Goal: Transaction & Acquisition: Purchase product/service

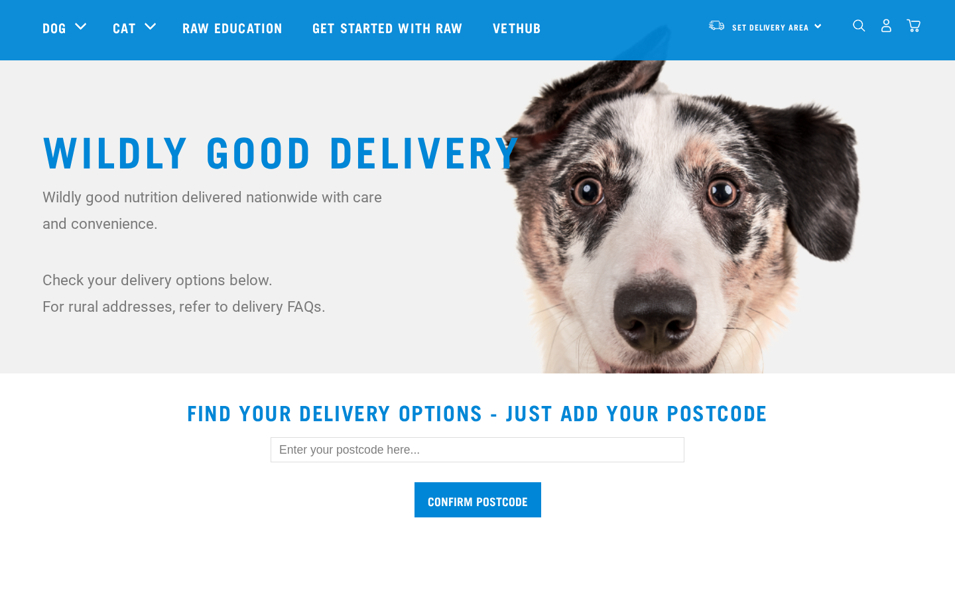
scroll to position [90, 0]
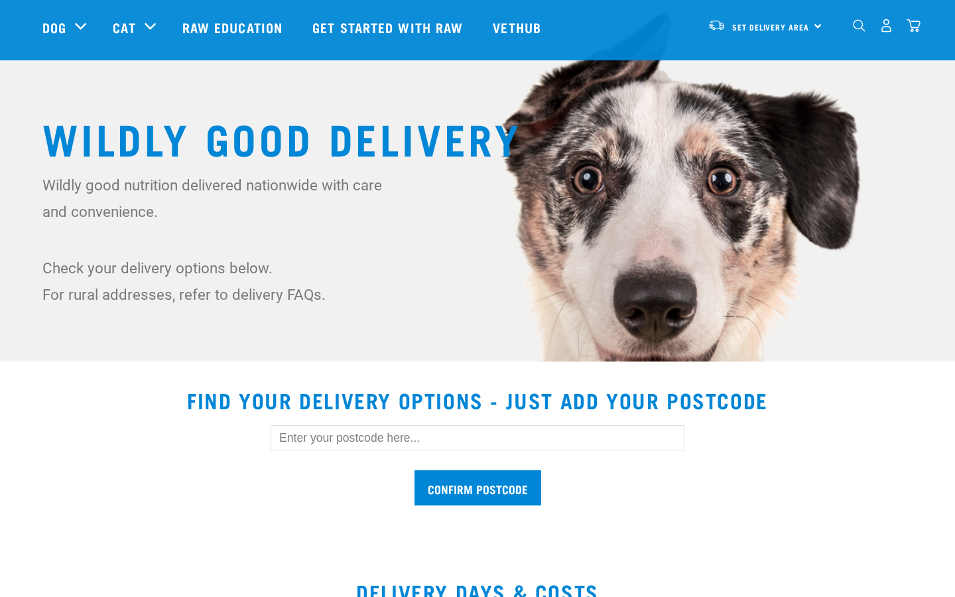
click at [478, 439] on input "text" at bounding box center [478, 437] width 414 height 25
click at [397, 450] on input "text" at bounding box center [478, 437] width 414 height 25
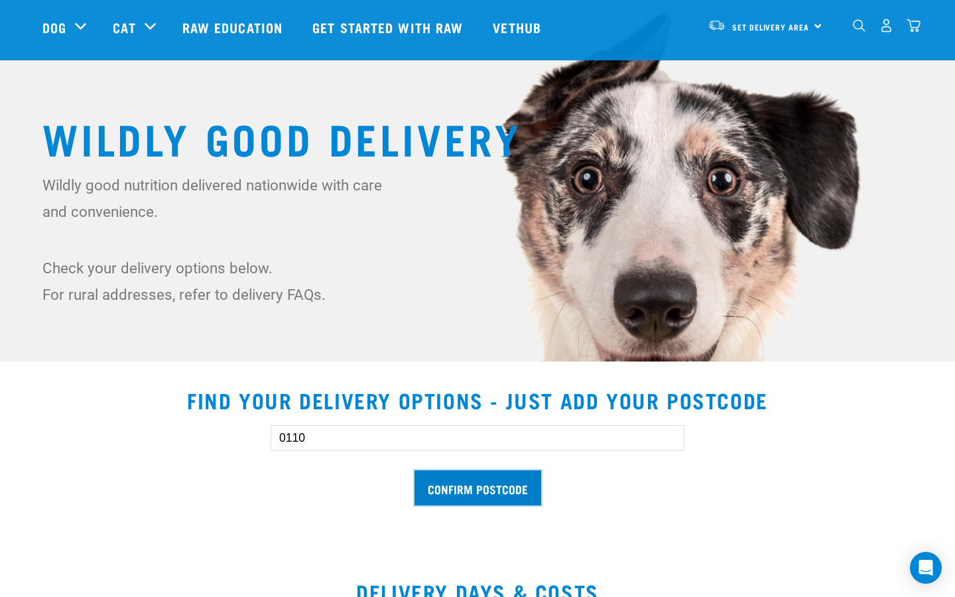
click at [534, 489] on input "Confirm postcode" at bounding box center [478, 487] width 127 height 35
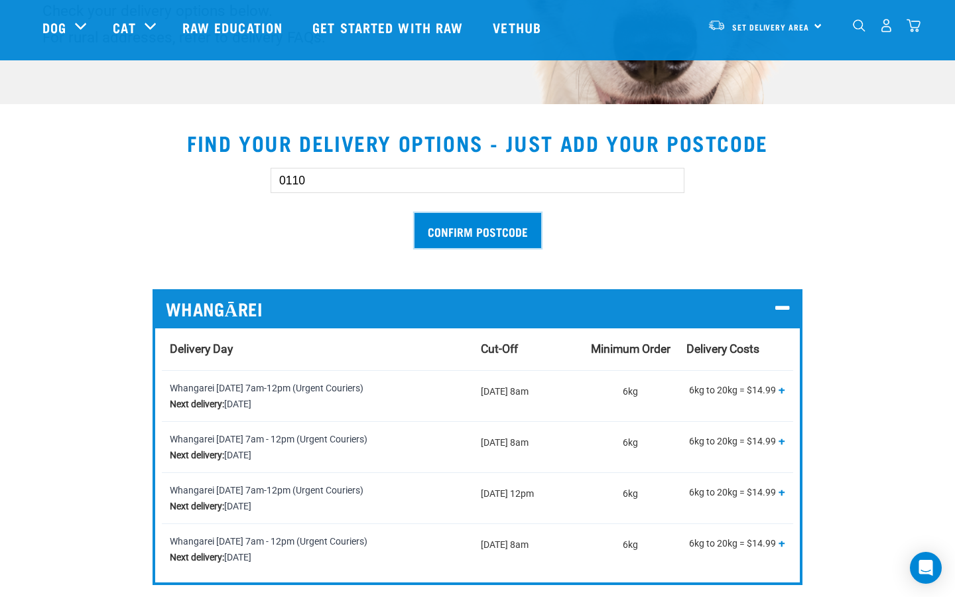
scroll to position [320, 0]
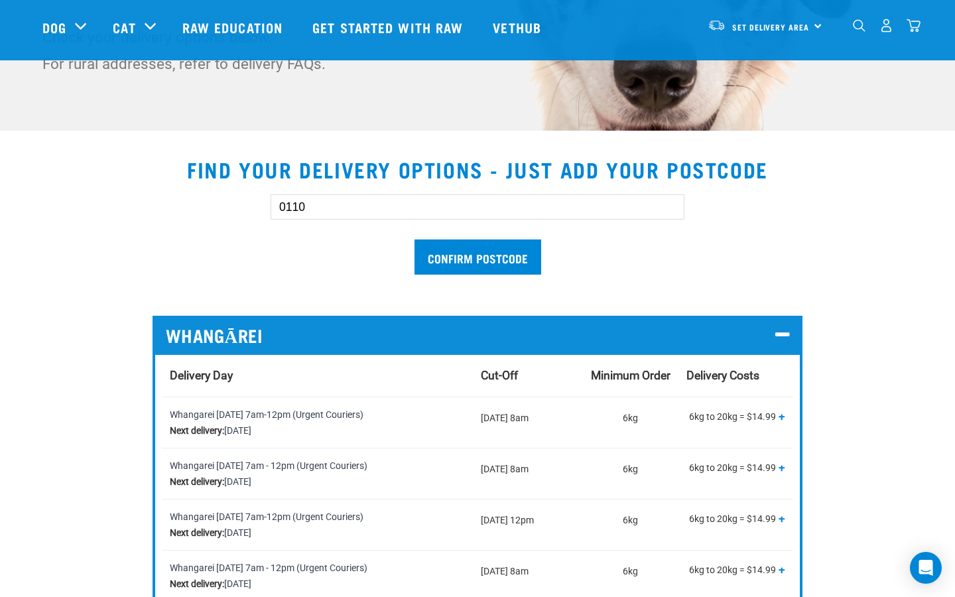
click at [250, 336] on span "WHANGĀREI" at bounding box center [214, 335] width 97 height 21
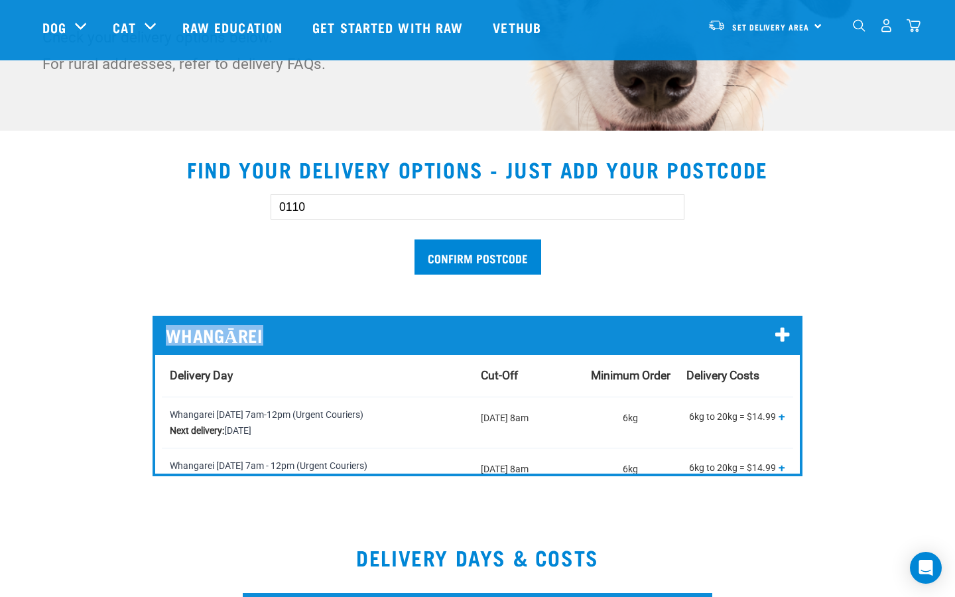
click at [250, 336] on span "WHANGĀREI" at bounding box center [214, 335] width 97 height 21
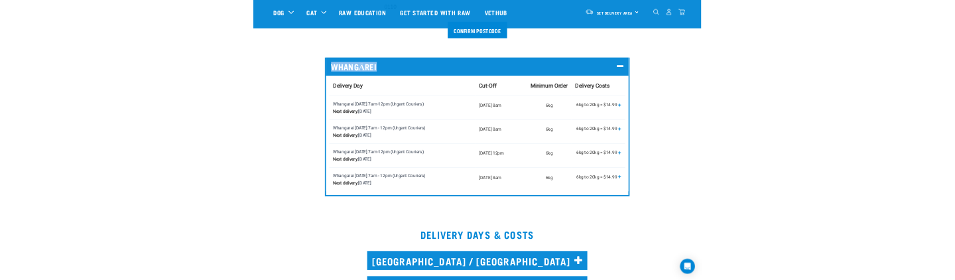
scroll to position [448, 0]
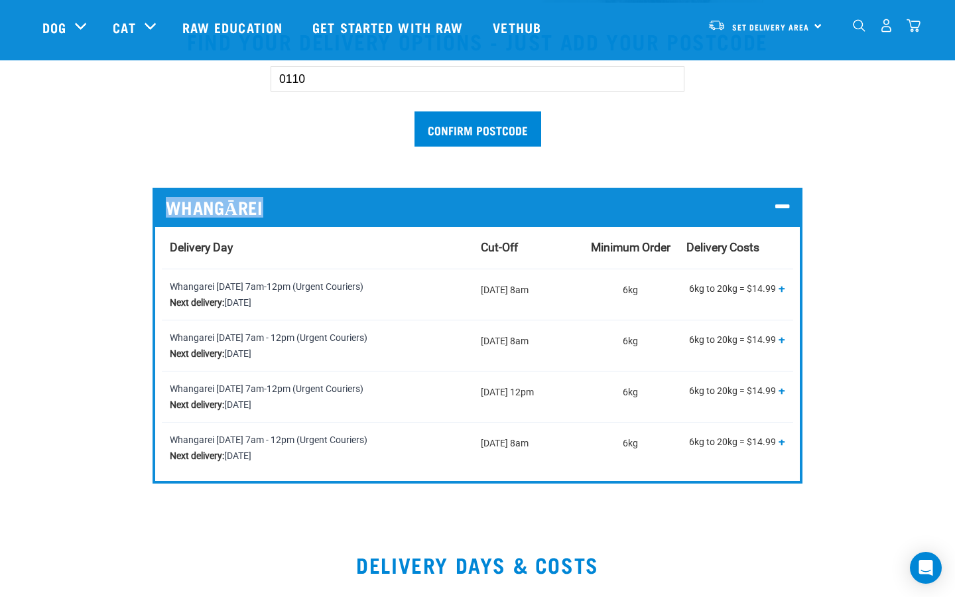
click at [129, 301] on div "0110 Confirm postcode WHANGĀREI Delivery Day Cut-Off Minimum Order Delivery Cos…" at bounding box center [477, 264] width 891 height 438
click at [118, 298] on div "0110 Confirm postcode WHANGĀREI Delivery Day Cut-Off Minimum Order Delivery Cos…" at bounding box center [477, 264] width 891 height 438
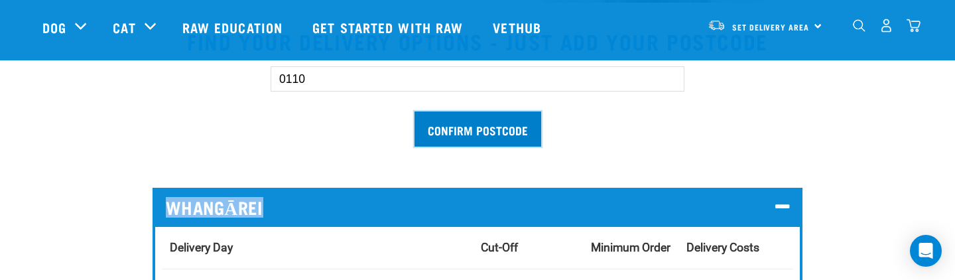
click at [503, 117] on input "Confirm postcode" at bounding box center [478, 128] width 127 height 35
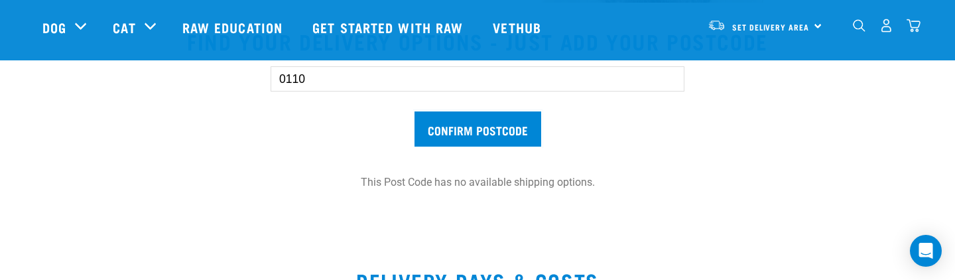
click at [338, 77] on input "0110" at bounding box center [478, 78] width 414 height 25
type input "0"
type input "0110"
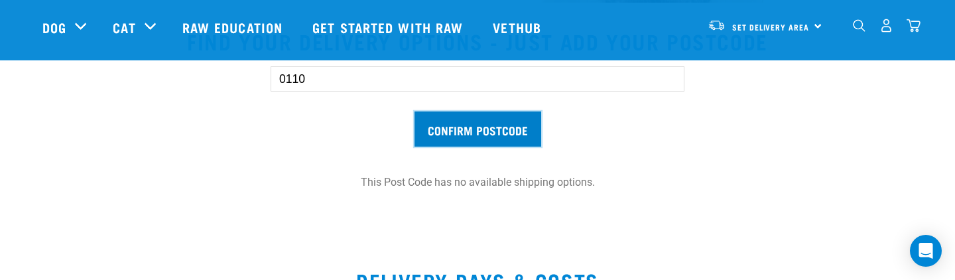
click at [503, 133] on input "Confirm postcode" at bounding box center [478, 128] width 127 height 35
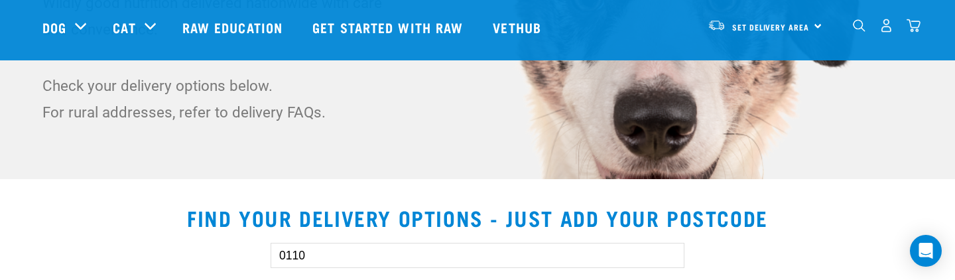
scroll to position [306, 0]
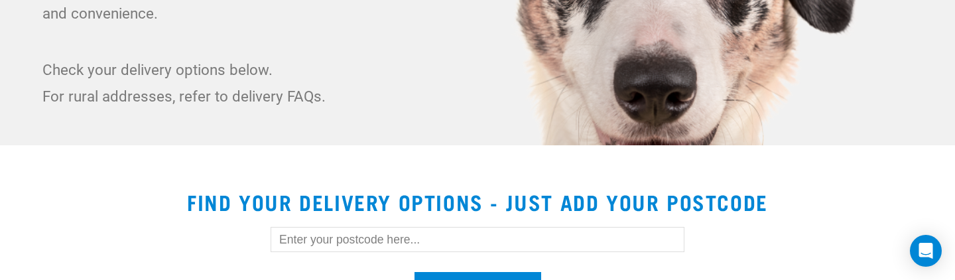
click at [301, 244] on input "text" at bounding box center [478, 239] width 414 height 25
type input "0110"
click at [316, 239] on input "0110" at bounding box center [478, 239] width 414 height 25
click at [315, 240] on input "0110" at bounding box center [478, 239] width 414 height 25
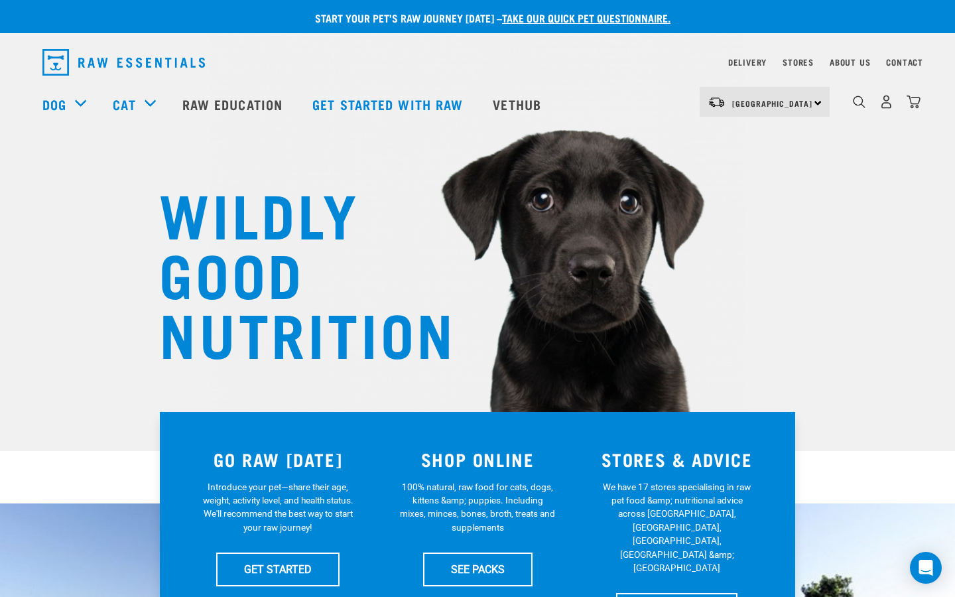
click at [860, 96] on div "dropdown navigation" at bounding box center [859, 102] width 14 height 14
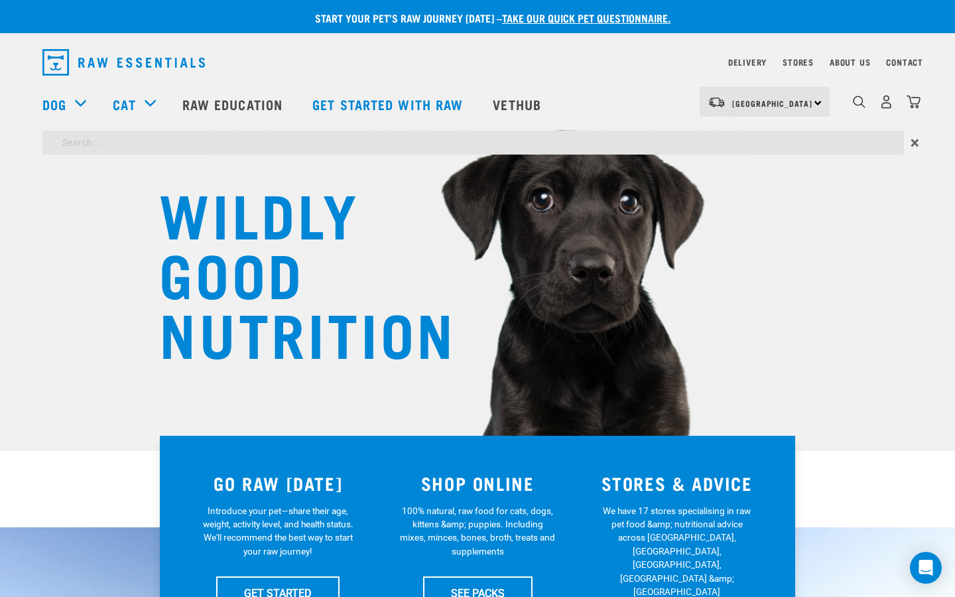
click at [659, 144] on input "search" at bounding box center [473, 143] width 862 height 24
type input "Bull Pi"
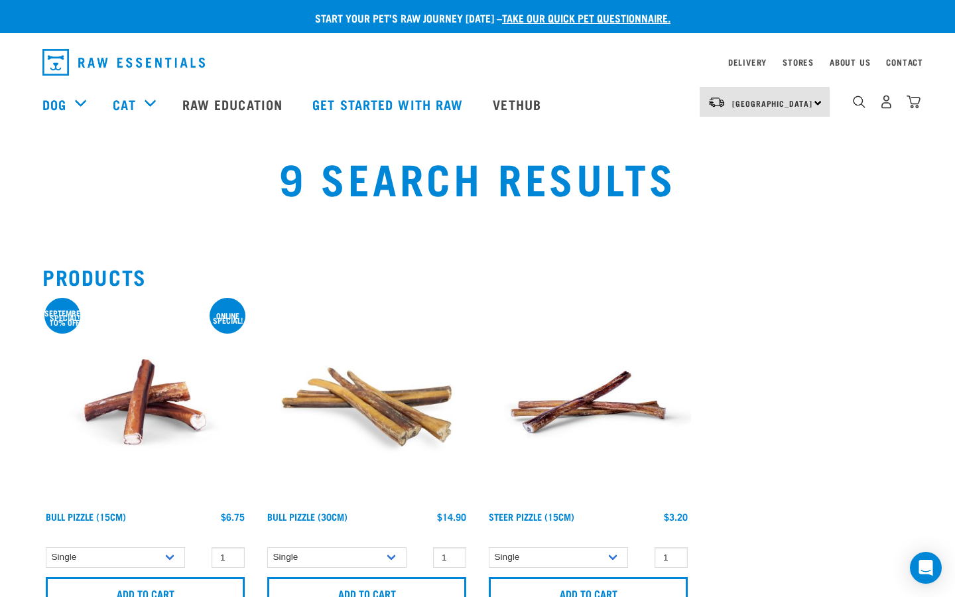
click at [184, 403] on img at bounding box center [145, 402] width 206 height 206
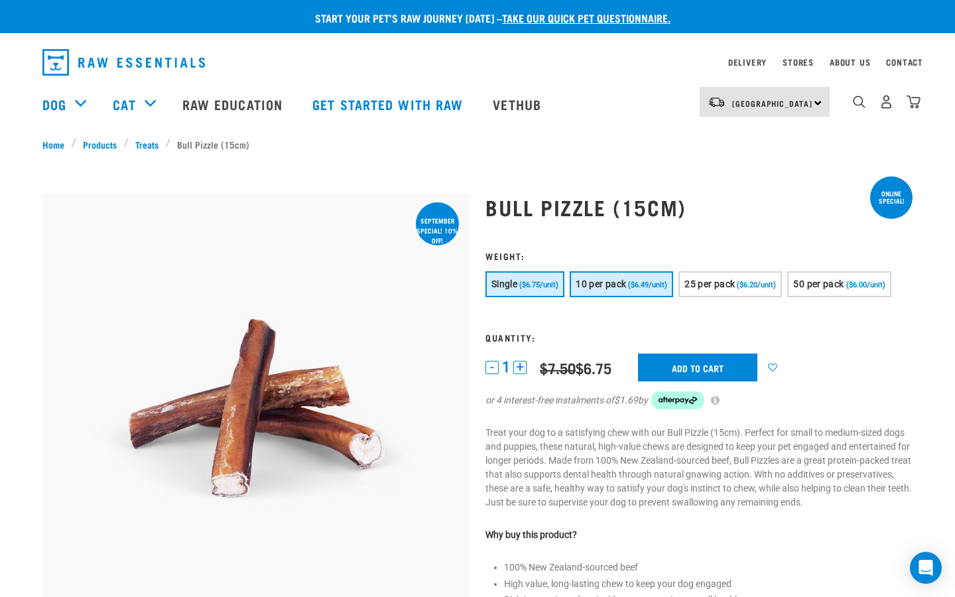
click at [639, 285] on span "($6.49/unit)" at bounding box center [647, 285] width 39 height 9
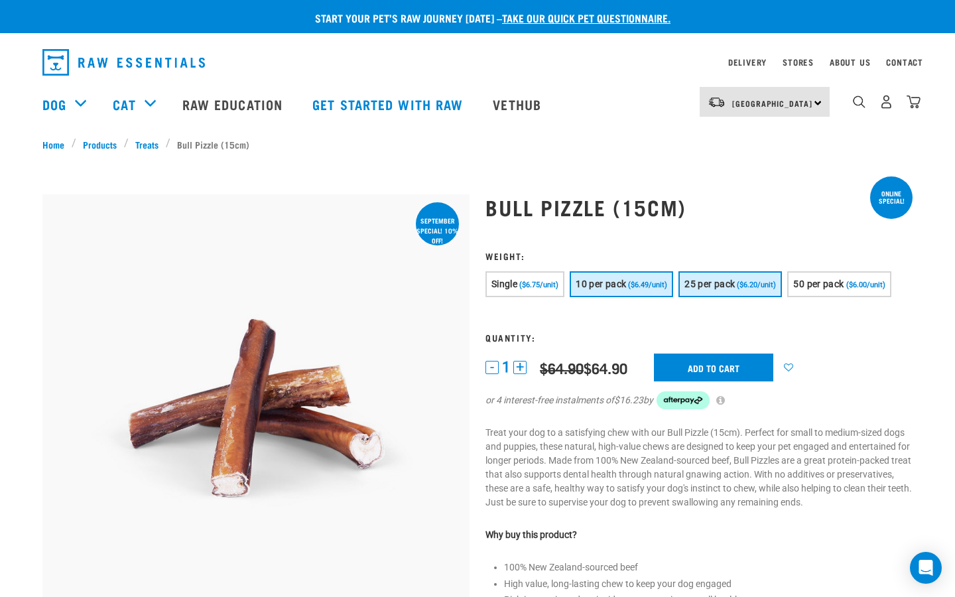
click at [698, 276] on button "25 per pack ($6.20/unit)" at bounding box center [729, 284] width 103 height 26
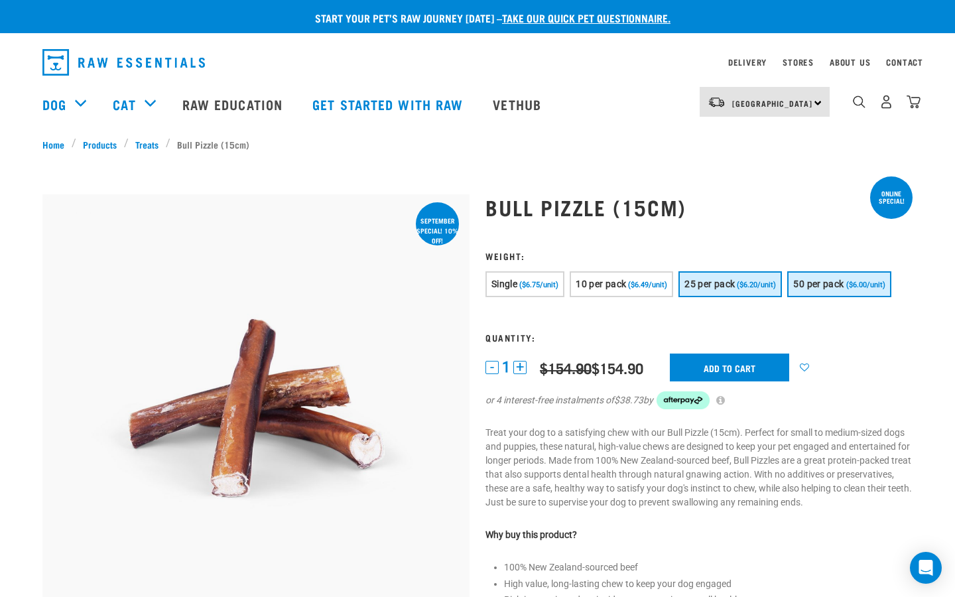
click at [817, 289] on span "50 per pack" at bounding box center [818, 284] width 50 height 11
click at [538, 283] on span "($6.75/unit)" at bounding box center [538, 285] width 39 height 9
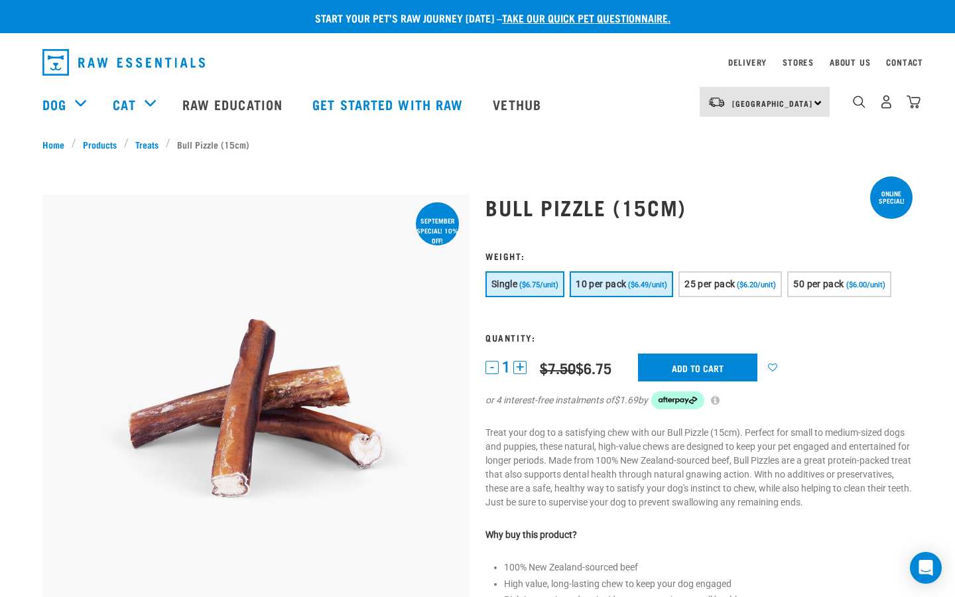
click at [607, 283] on span "10 per pack" at bounding box center [601, 284] width 50 height 11
click at [550, 283] on span "($6.75/unit)" at bounding box center [538, 285] width 39 height 9
click at [514, 207] on h1 "Bull Pizzle (15cm)" at bounding box center [698, 207] width 427 height 24
drag, startPoint x: 513, startPoint y: 207, endPoint x: 560, endPoint y: 207, distance: 46.4
click at [560, 207] on h1 "Bull Pizzle (15cm)" at bounding box center [698, 207] width 427 height 24
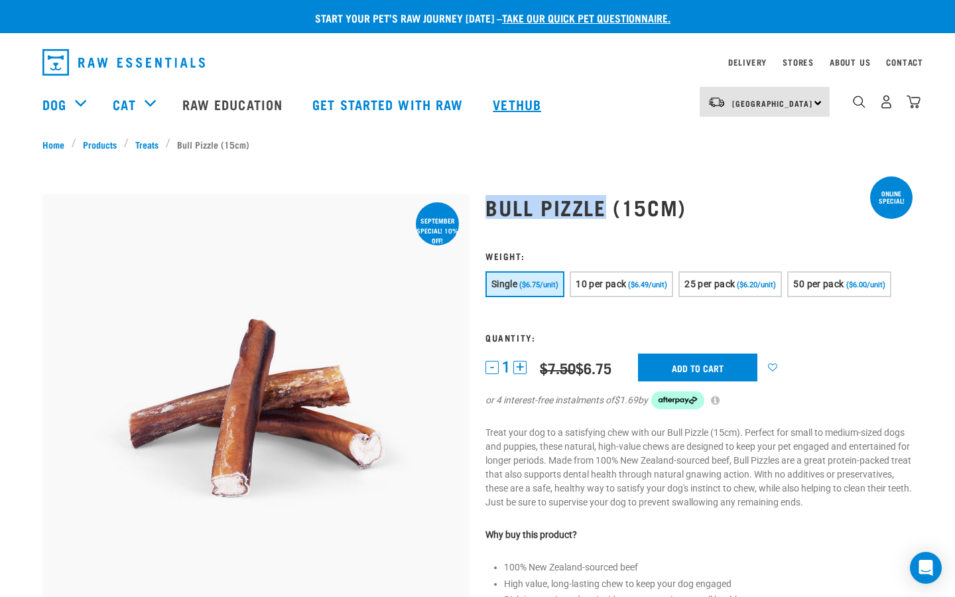
copy h1 "Bull Pizzle"
